Goal: Information Seeking & Learning: Learn about a topic

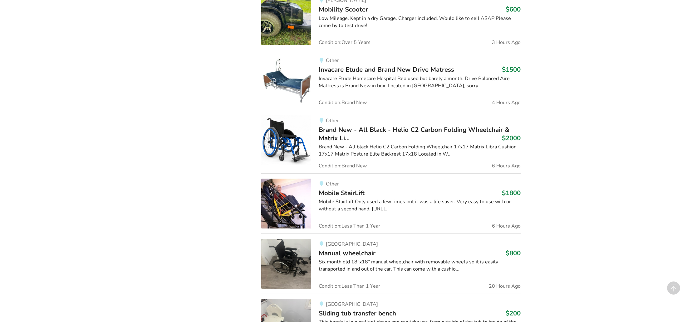
scroll to position [483, 0]
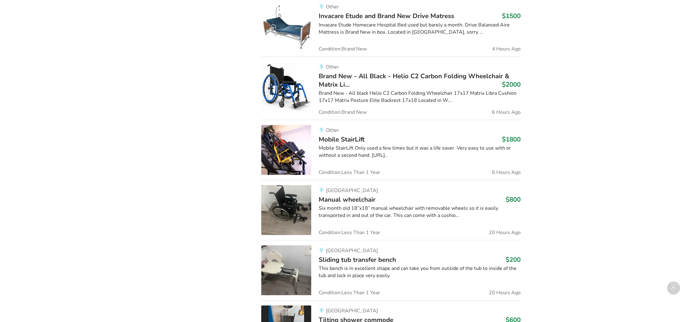
click at [284, 152] on img at bounding box center [286, 150] width 50 height 50
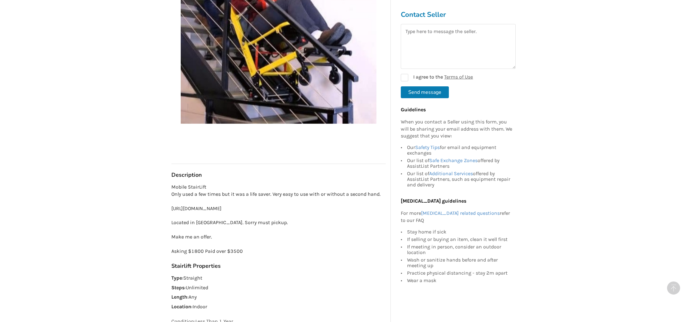
scroll to position [182, 0]
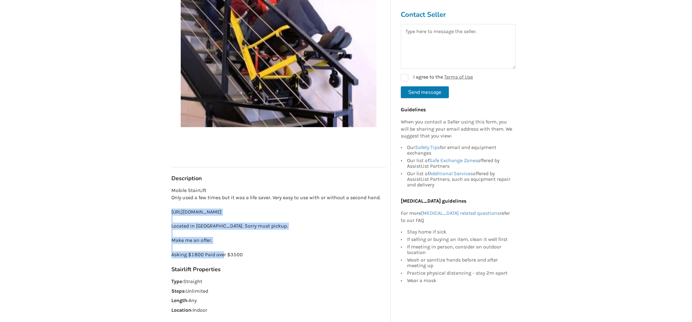
drag, startPoint x: 170, startPoint y: 210, endPoint x: 232, endPoint y: 223, distance: 63.2
click at [232, 223] on div "Other Last Updated [DATE] Mobile StairLift $1800 Other [DATE] Mobile StairLift …" at bounding box center [278, 124] width 224 height 487
copy p "[URL][DOMAIN_NAME]"
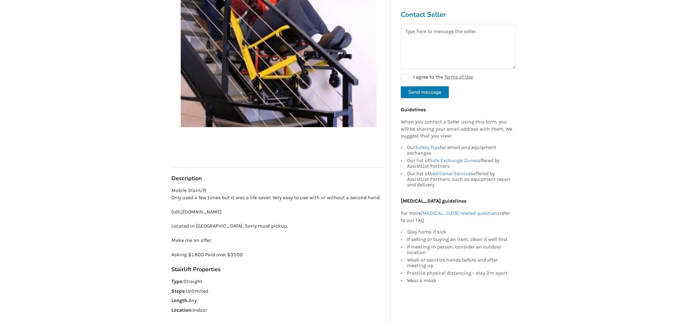
click at [112, 129] on div "Back to Results Other Last Updated [DATE] Mobile StairLift $1800 Other [DATE] M…" at bounding box center [346, 260] width 692 height 818
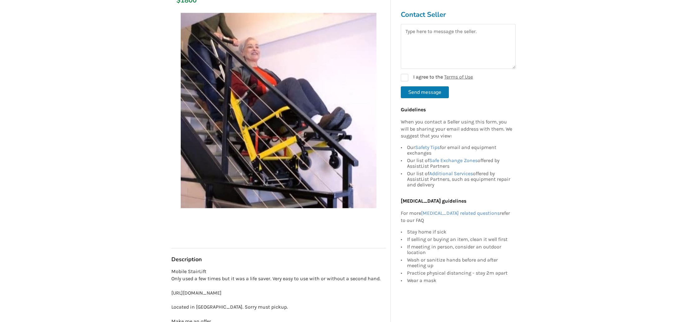
scroll to position [16, 0]
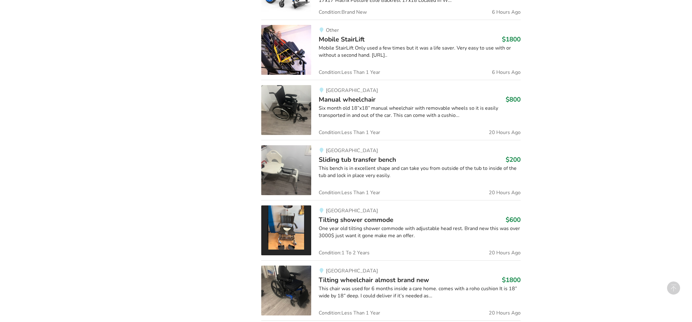
scroll to position [550, 0]
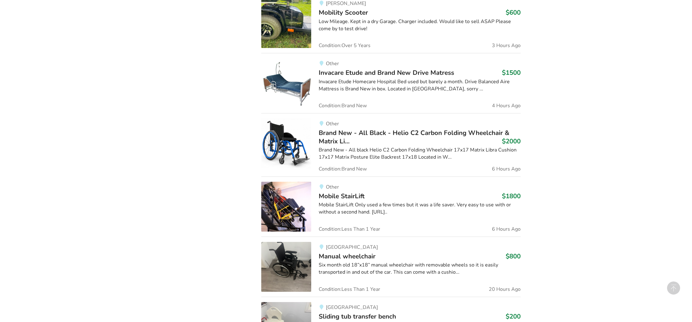
scroll to position [433, 0]
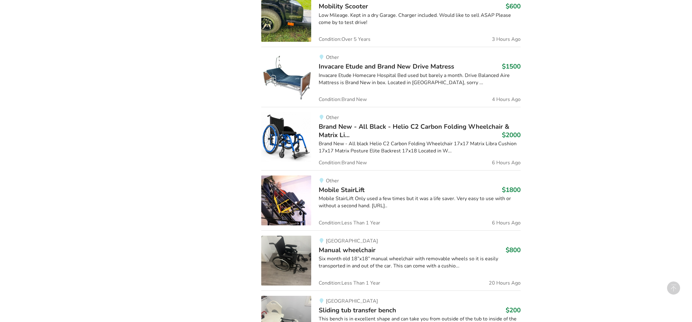
click at [302, 144] on img at bounding box center [286, 137] width 50 height 50
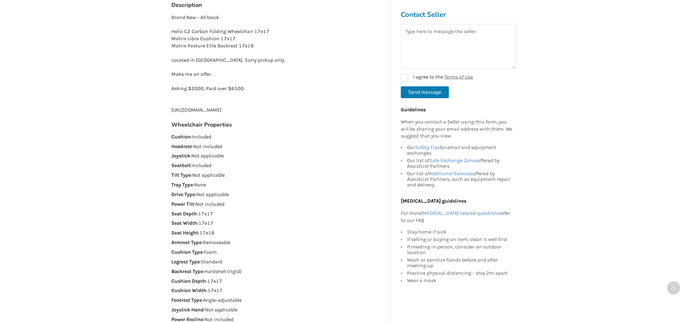
scroll to position [305, 0]
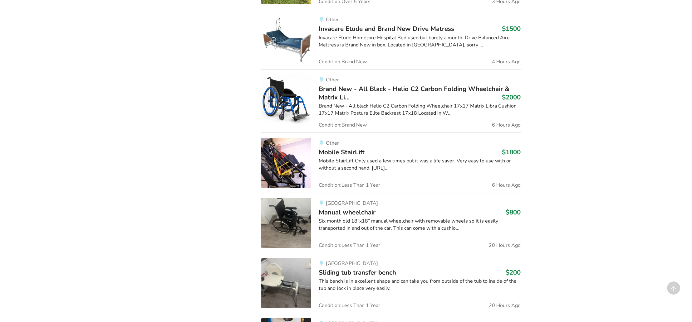
scroll to position [447, 0]
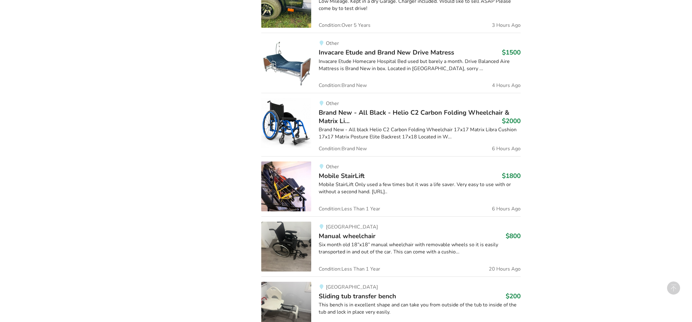
click at [277, 179] on img at bounding box center [286, 187] width 50 height 50
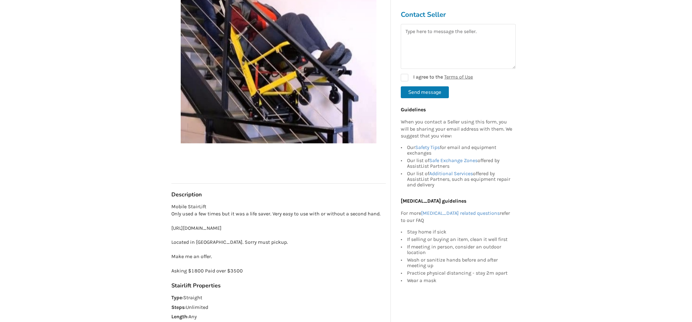
scroll to position [171, 0]
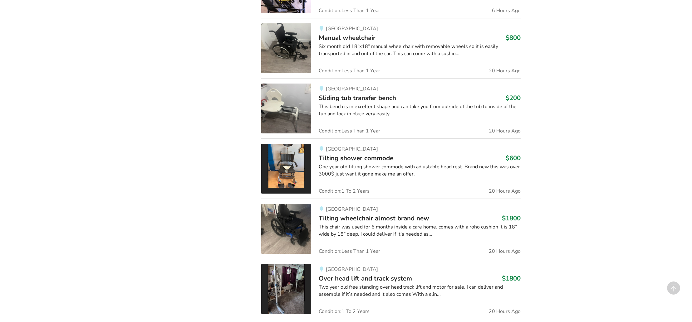
scroll to position [645, 0]
